Goal: Check status

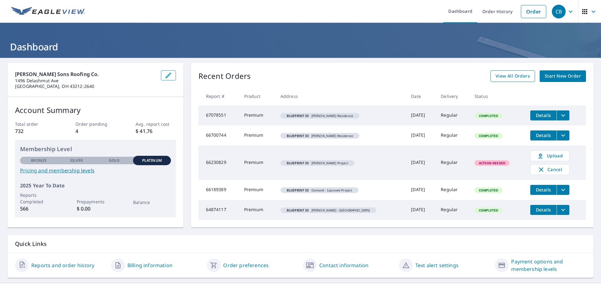
click at [506, 76] on span "View All Orders" at bounding box center [513, 76] width 34 height 8
click at [72, 266] on link "Reports and order history" at bounding box center [62, 266] width 63 height 8
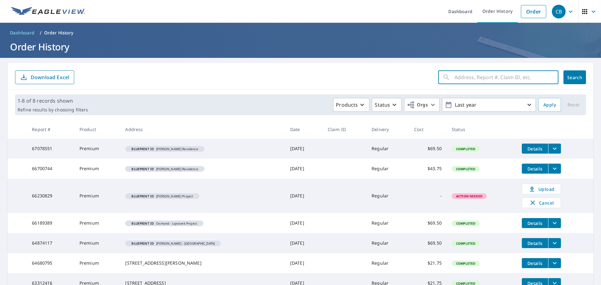
click at [472, 79] on input "text" at bounding box center [507, 78] width 104 height 18
paste input "67320899"
type input "67320899"
click button "Search" at bounding box center [575, 77] width 23 height 14
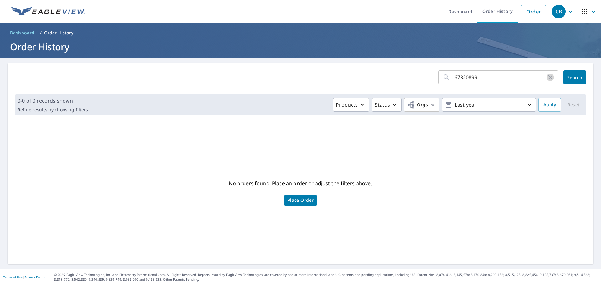
click at [549, 76] on icon "button" at bounding box center [551, 77] width 4 height 4
click at [592, 11] on icon "button" at bounding box center [594, 12] width 8 height 8
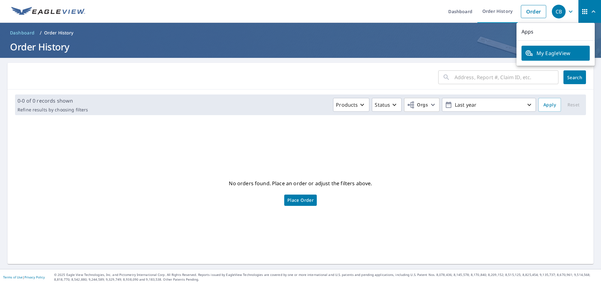
click at [556, 12] on div "CB" at bounding box center [559, 12] width 14 height 14
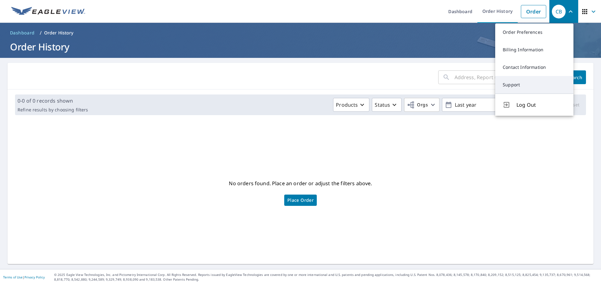
click at [522, 84] on link "Support" at bounding box center [535, 85] width 78 height 18
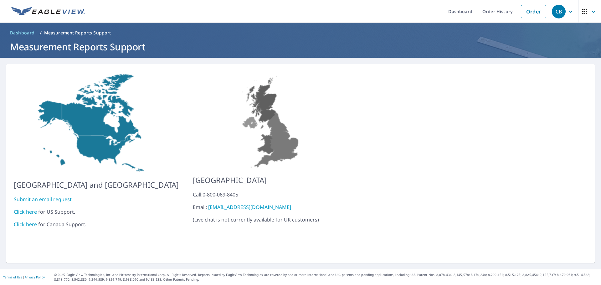
click at [25, 209] on link "Click here" at bounding box center [25, 212] width 23 height 7
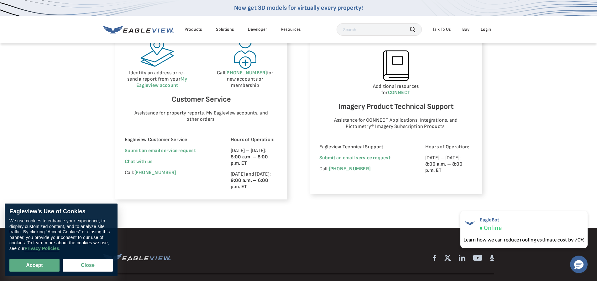
scroll to position [376, 3]
